Goal: Information Seeking & Learning: Check status

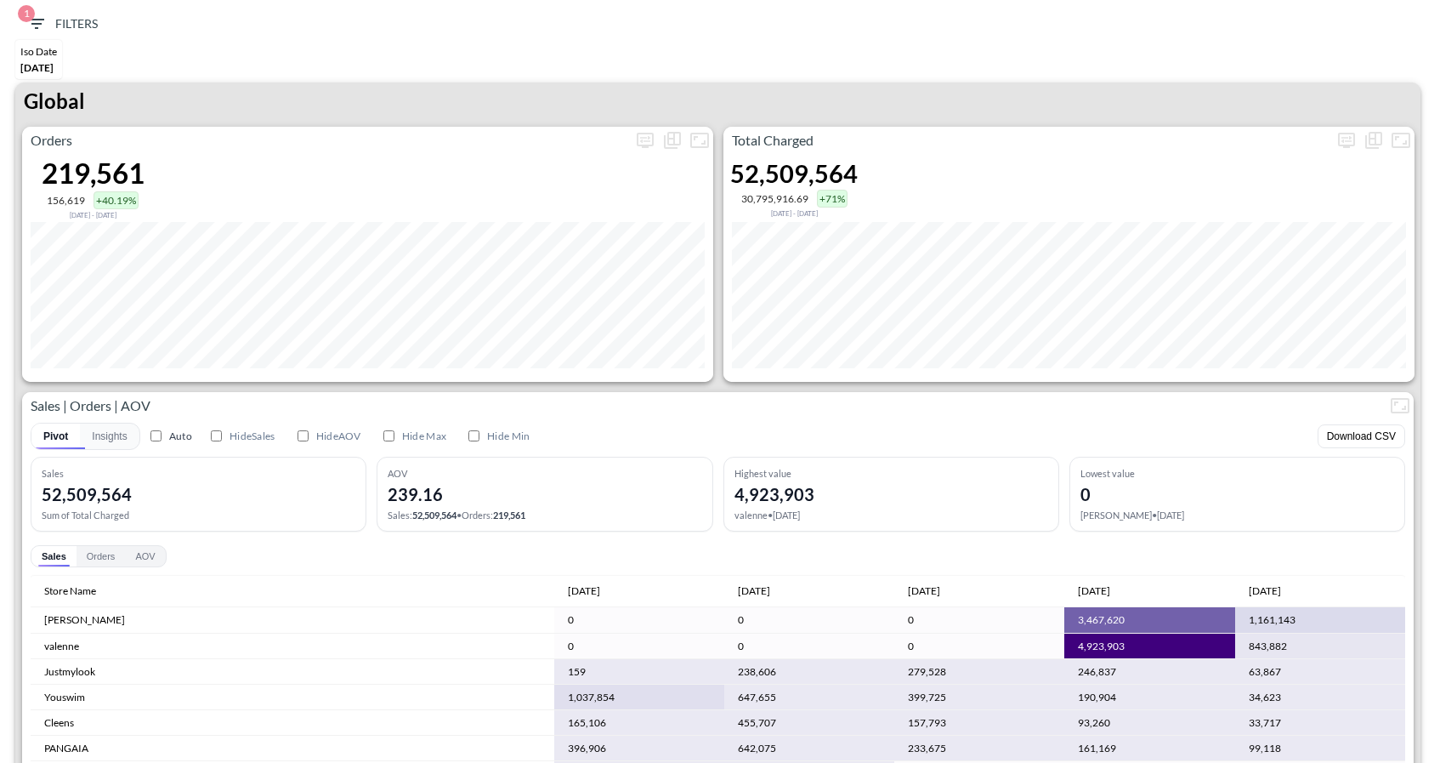
click at [729, 109] on div "Global" at bounding box center [717, 104] width 1405 height 44
click at [1352, 145] on icon "more" at bounding box center [1346, 140] width 20 height 20
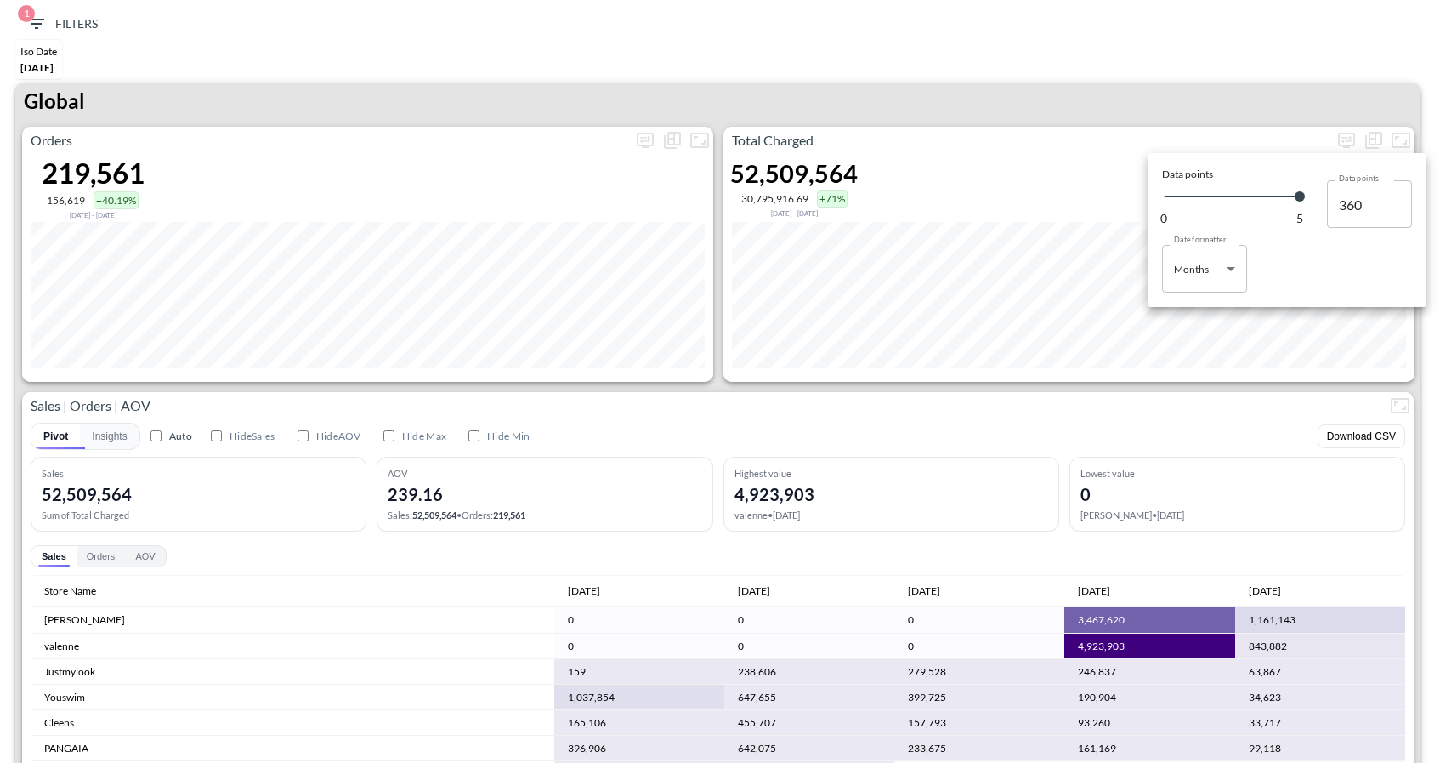
click at [1209, 278] on body "BI.P.EYE, Interactive Analytics Dashboards 1 Filters Iso Date Jun 01, 2025 Glob…" at bounding box center [720, 381] width 1440 height 763
click at [1186, 316] on div "Days" at bounding box center [1187, 311] width 22 height 15
type input "Days"
type input "130"
click at [1265, 71] on div at bounding box center [720, 381] width 1440 height 763
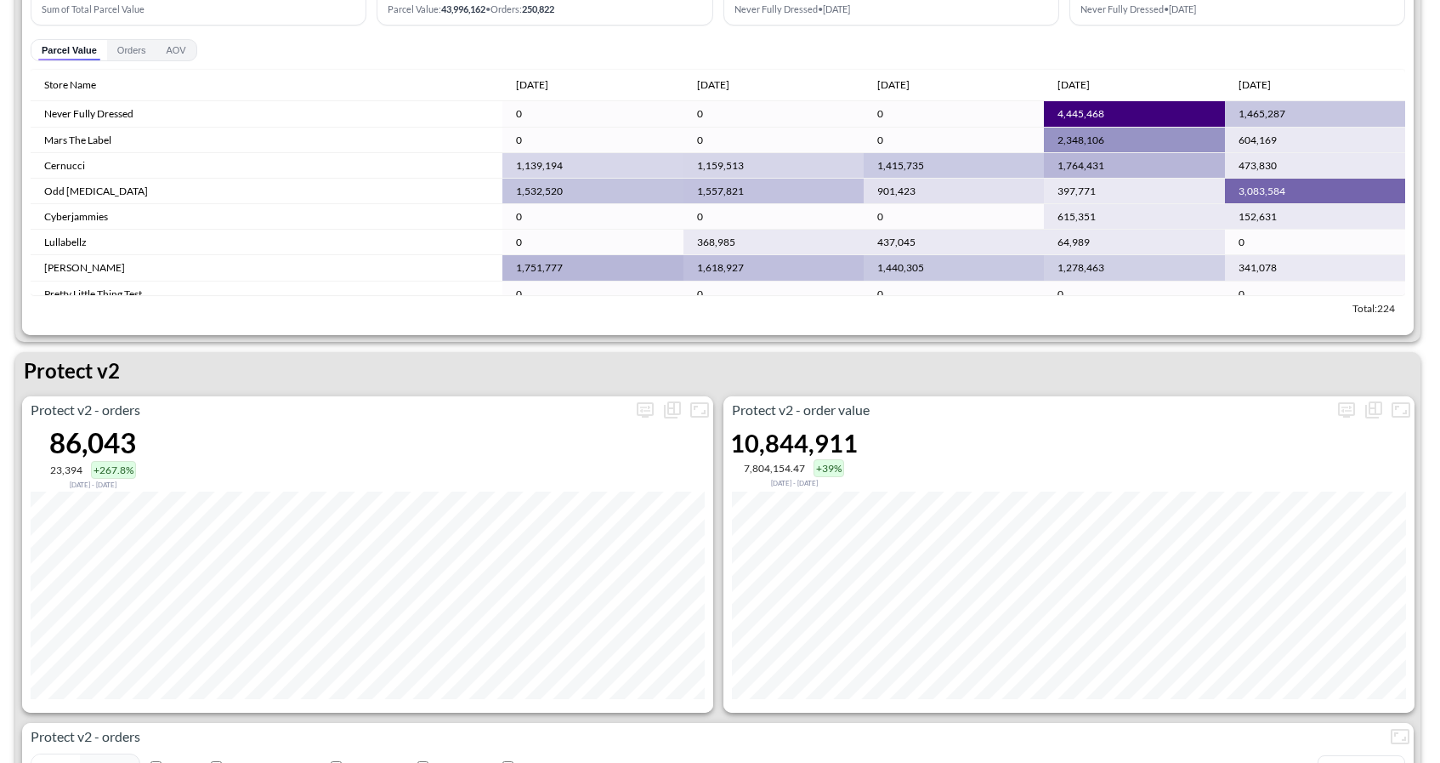
scroll to position [3071, 0]
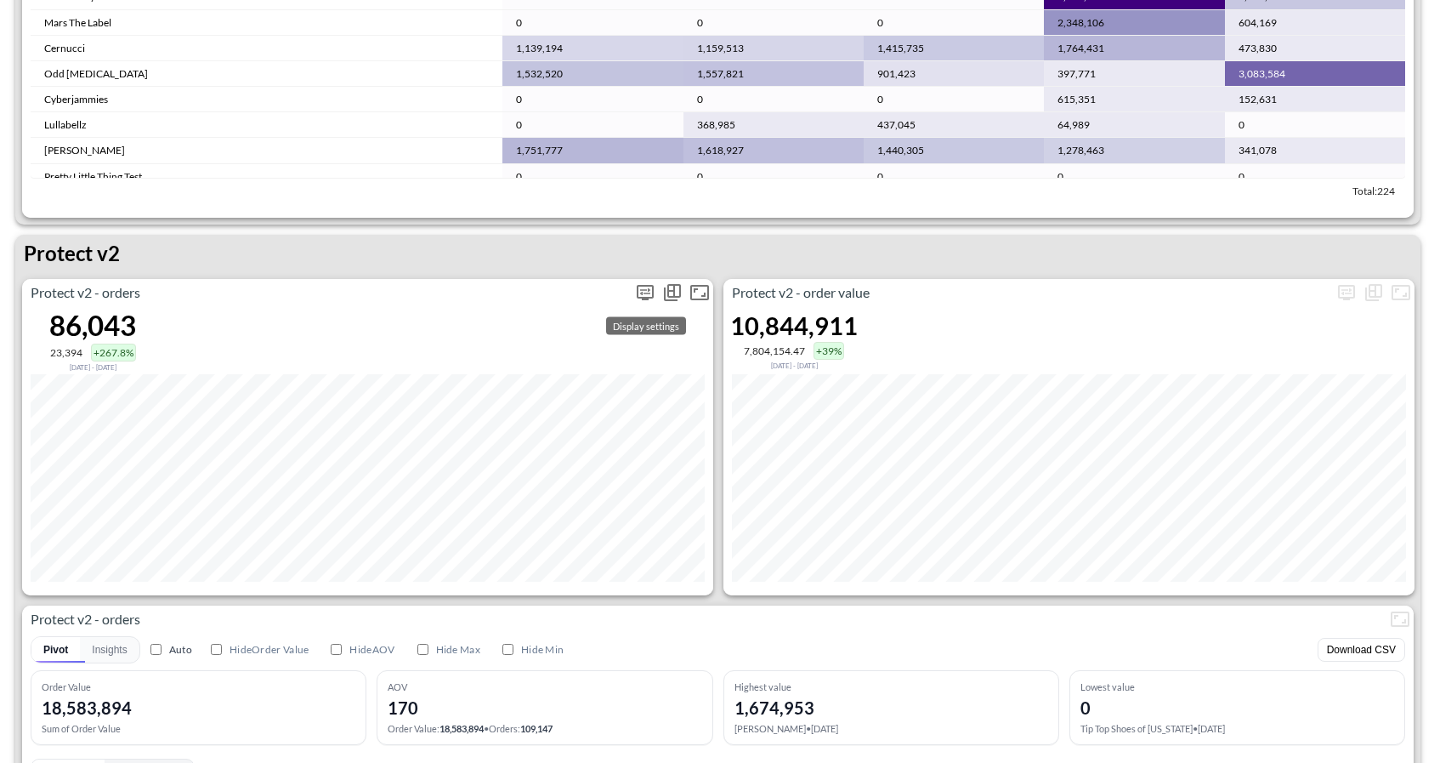
click at [650, 300] on icon "more" at bounding box center [645, 292] width 20 height 20
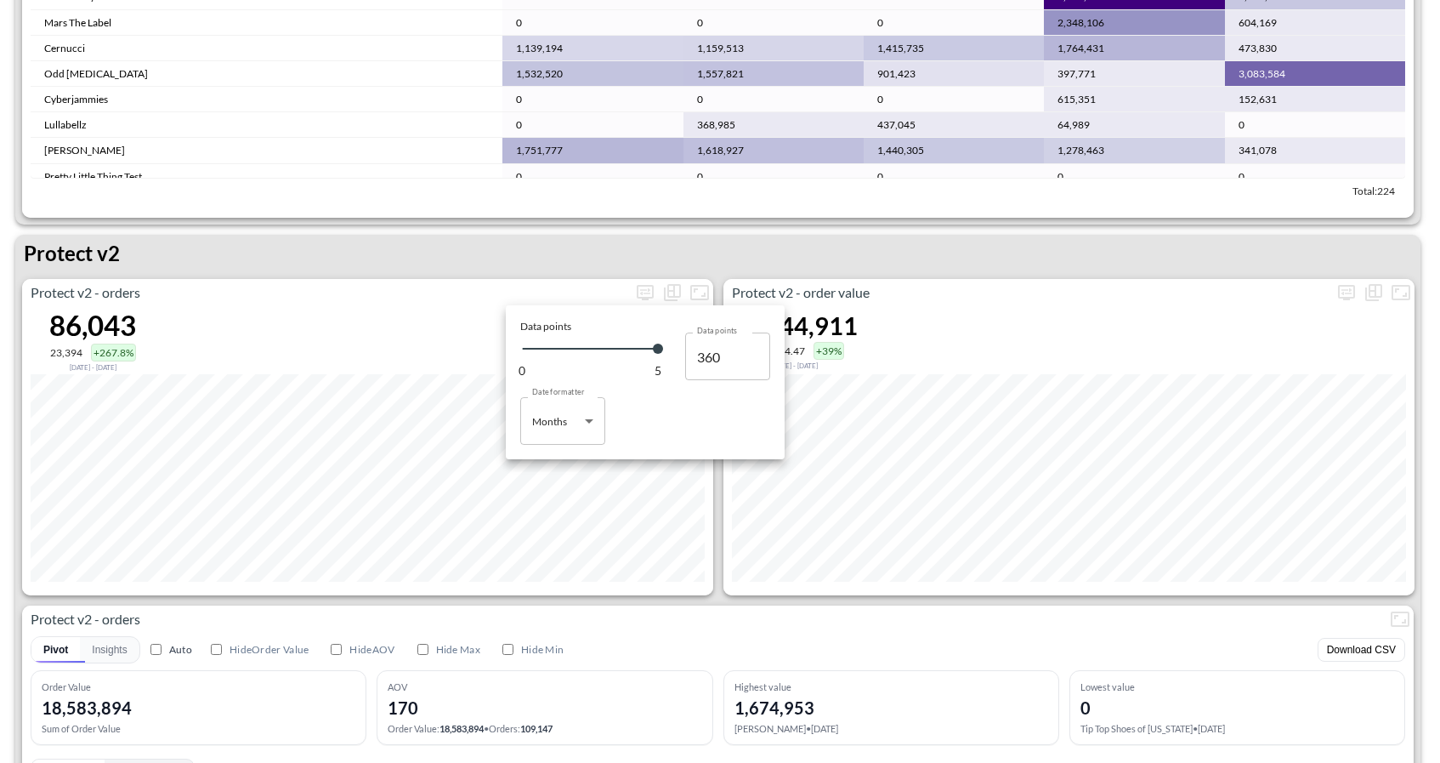
click at [586, 431] on body "BI.P.EYE, Interactive Analytics Dashboards 1 Filters Iso Date Jun 01, 2025 Glob…" at bounding box center [720, 381] width 1440 height 763
click at [554, 478] on li "Months" at bounding box center [562, 490] width 85 height 26
click at [553, 432] on body "BI.P.EYE, Interactive Analytics Dashboards 1 Filters Iso Date Jun 01, 2025 Glob…" at bounding box center [720, 381] width 1440 height 763
click at [553, 455] on li "Days" at bounding box center [562, 464] width 85 height 26
type input "Days"
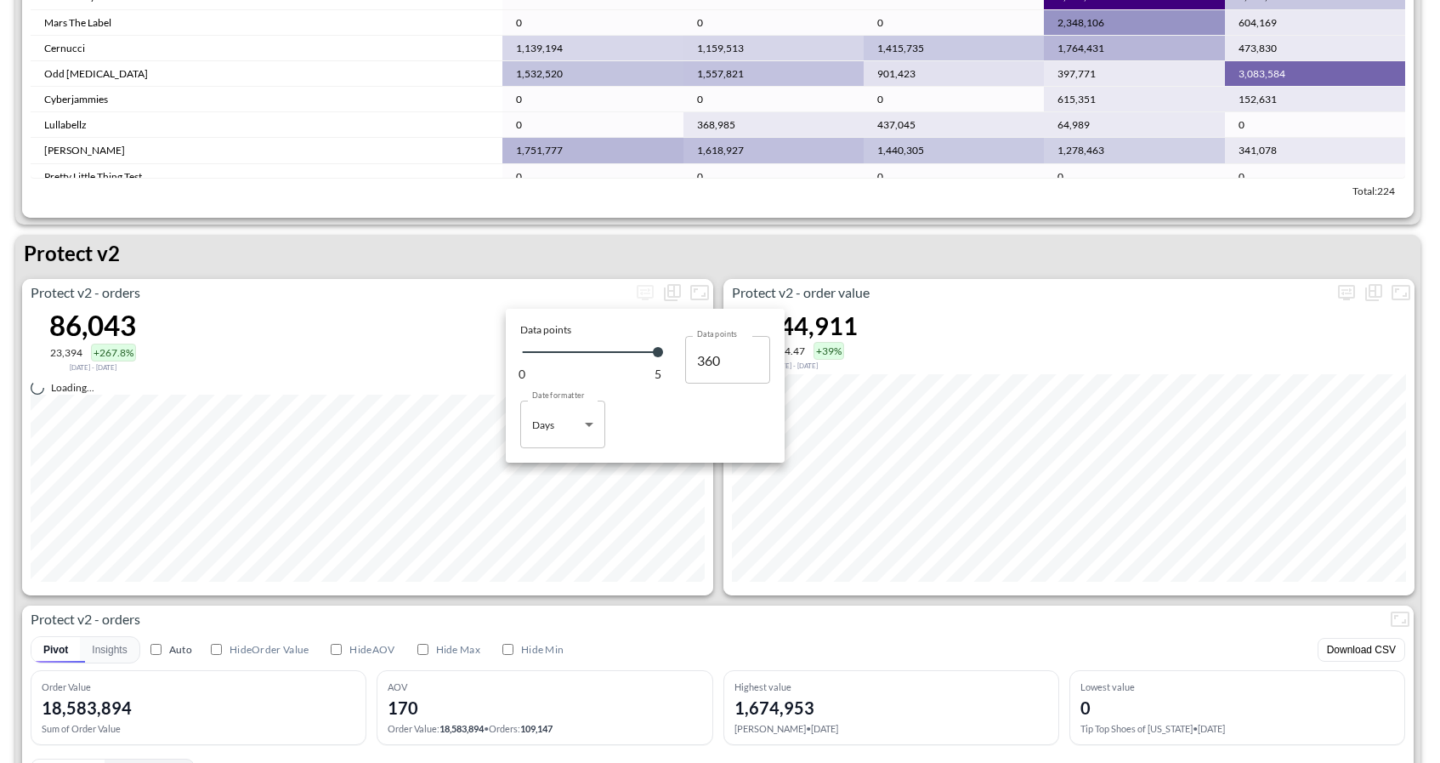
type input "130"
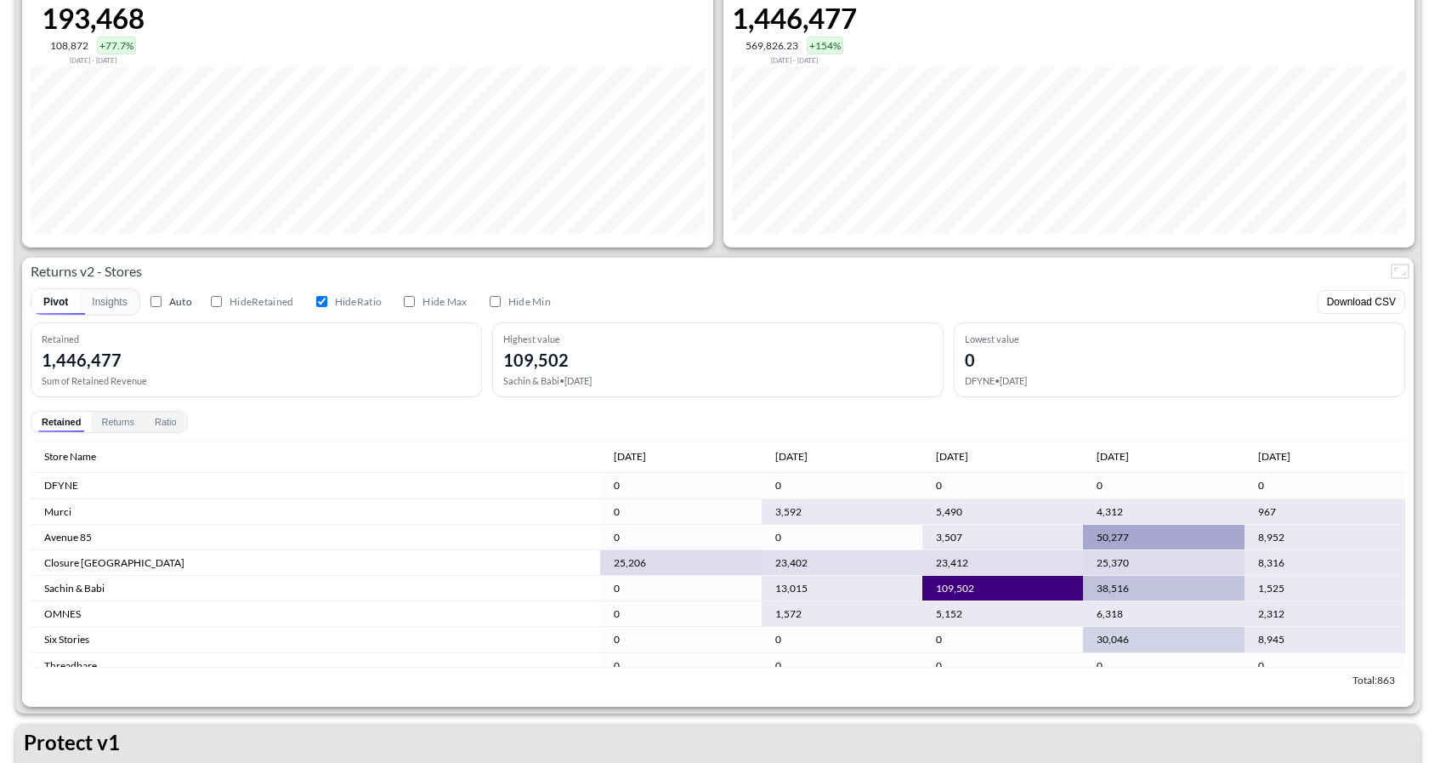
scroll to position [1900, 0]
